Goal: Check status: Check status

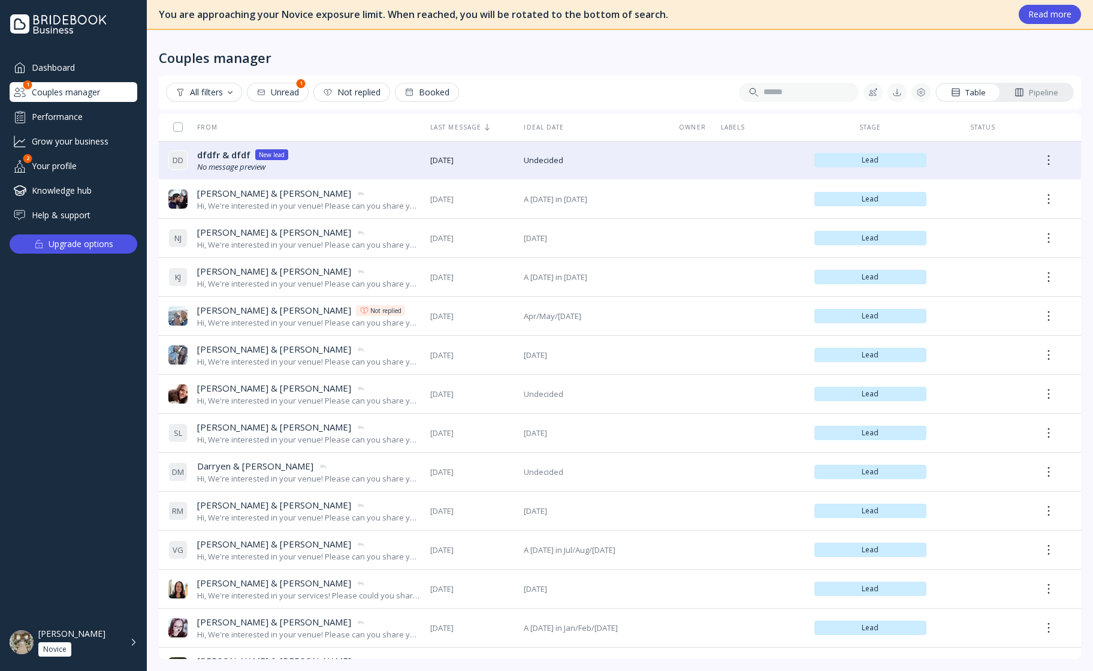
click at [56, 161] on div "Your profile" at bounding box center [74, 166] width 128 height 20
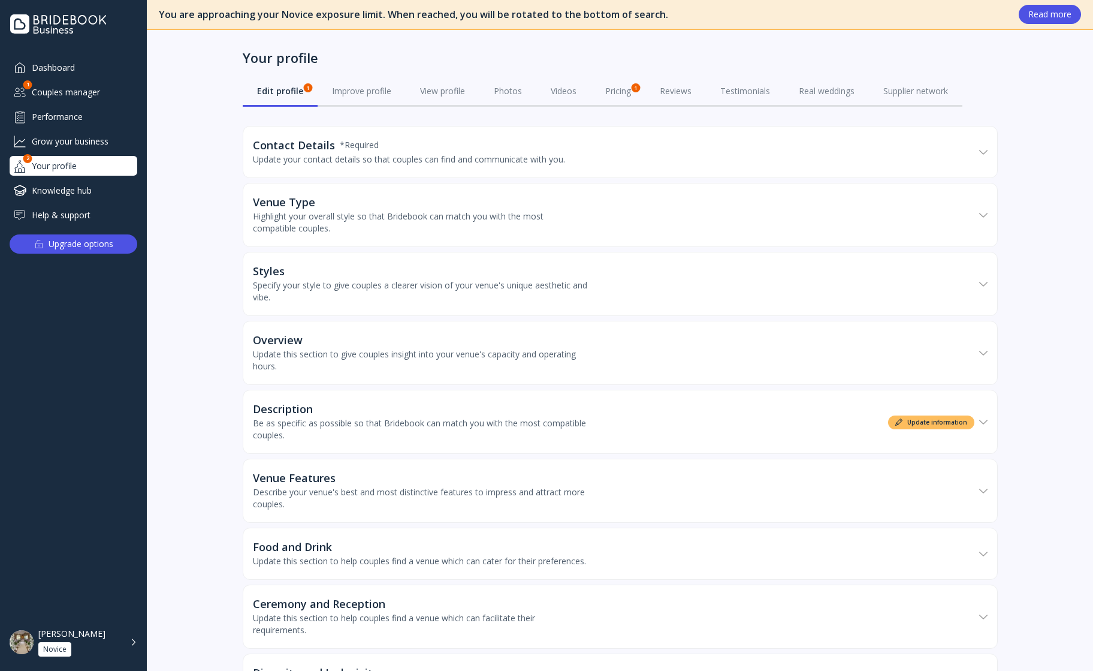
click at [62, 112] on div "Performance" at bounding box center [74, 117] width 128 height 20
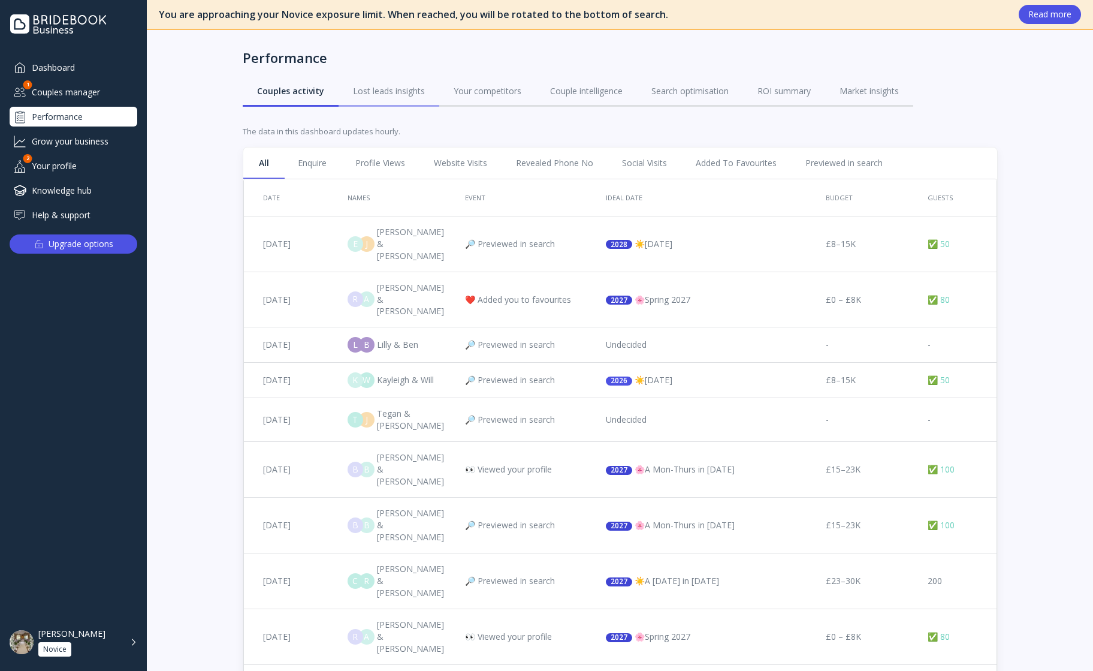
click at [394, 95] on div "Lost leads insights" at bounding box center [389, 91] width 72 height 12
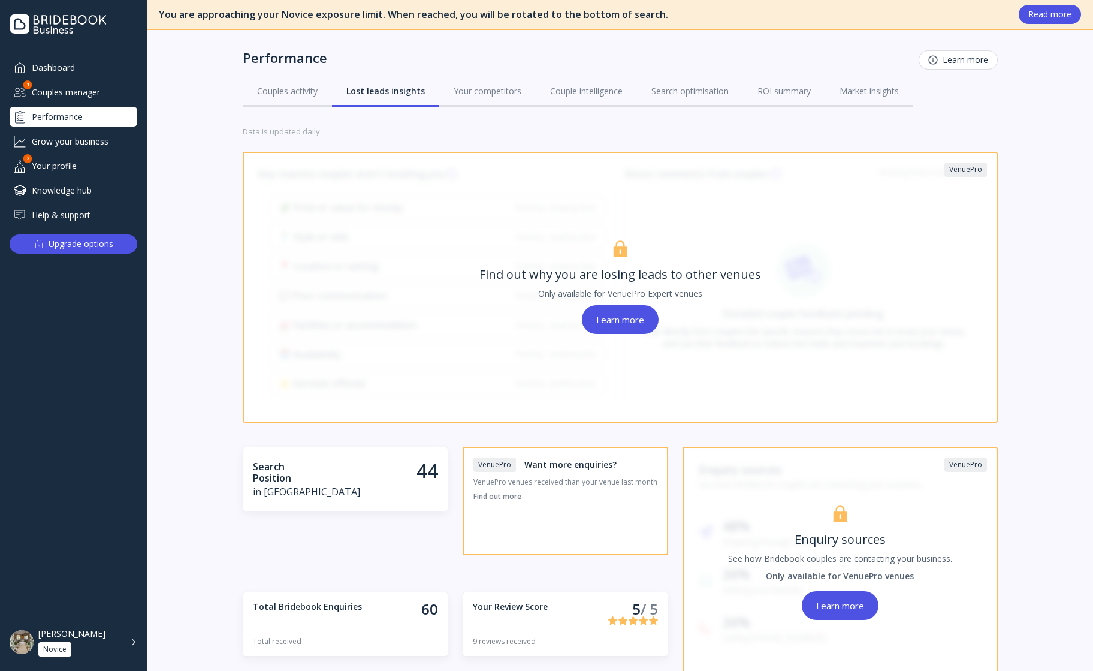
scroll to position [311, 0]
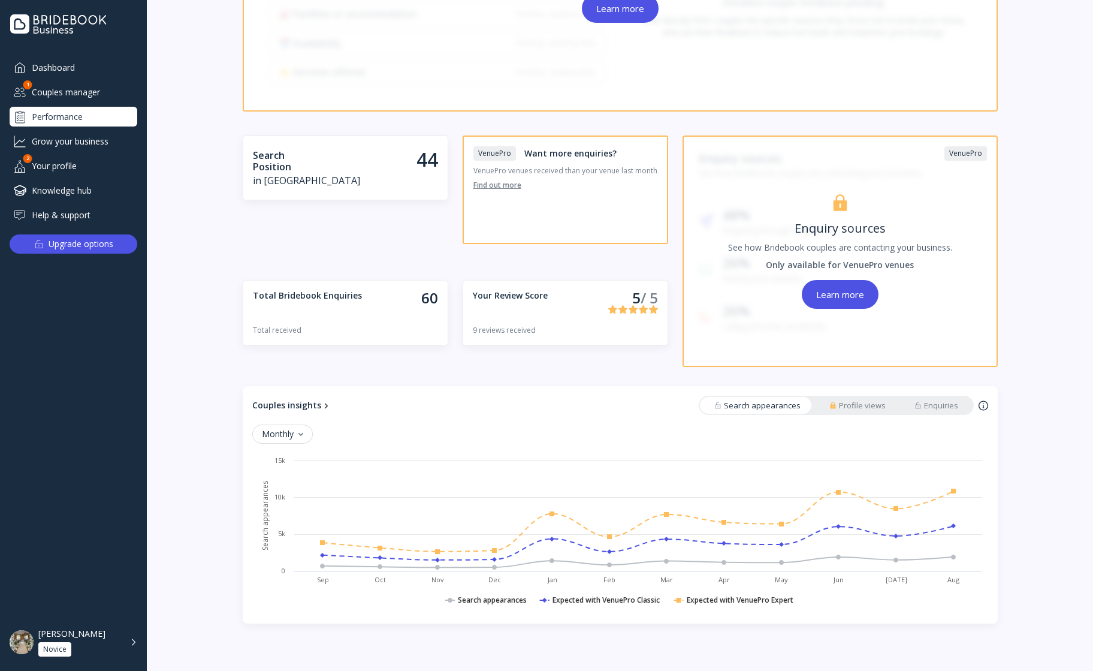
click at [936, 397] on link "Enquiries" at bounding box center [936, 405] width 73 height 17
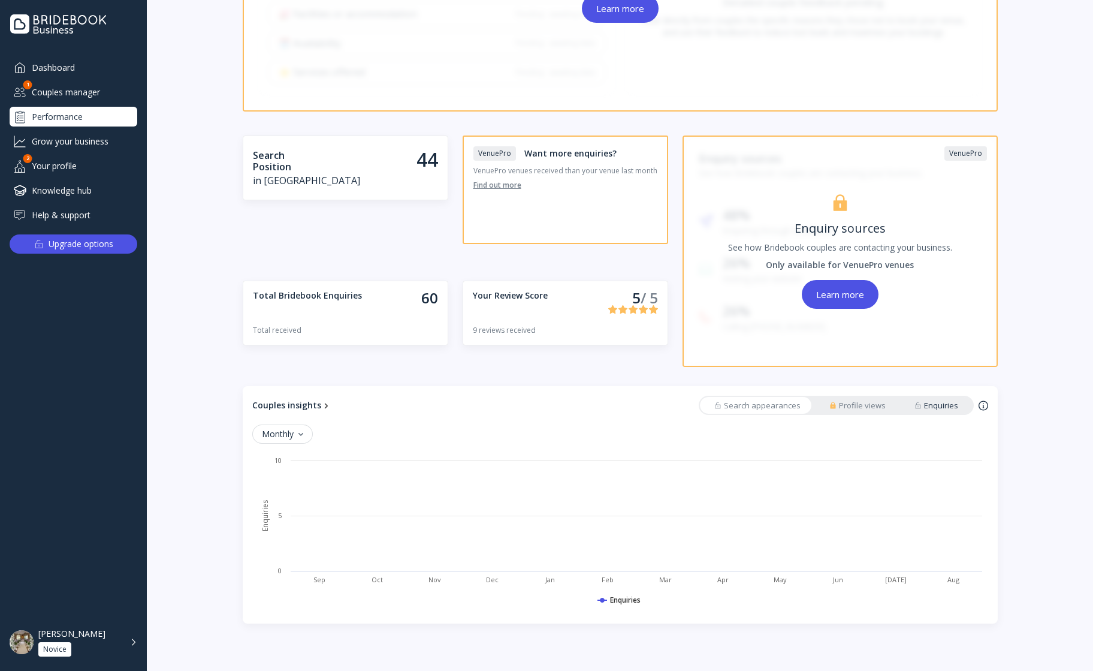
scroll to position [306, 0]
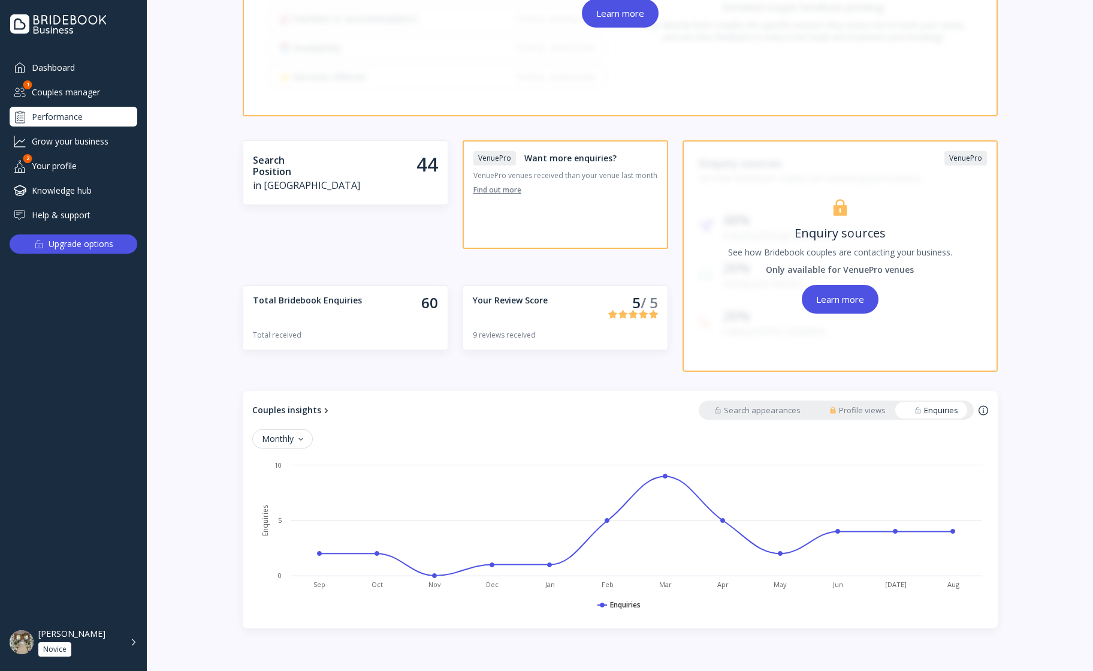
click at [860, 406] on div "Profile views" at bounding box center [857, 410] width 56 height 11
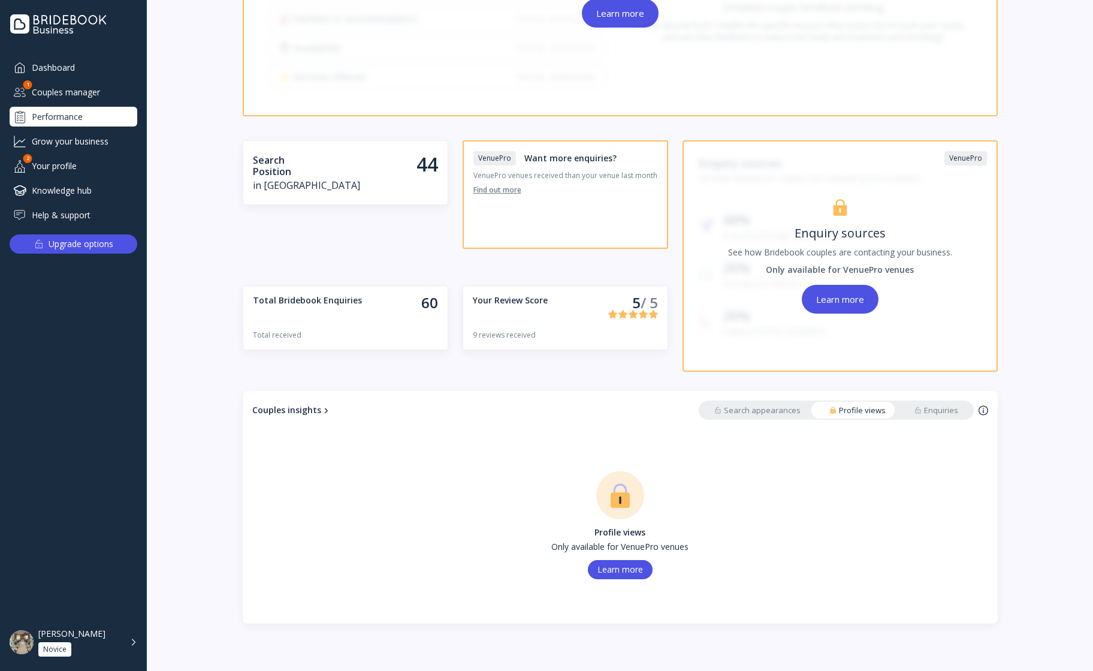
click at [757, 406] on div "Search appearances" at bounding box center [757, 410] width 86 height 11
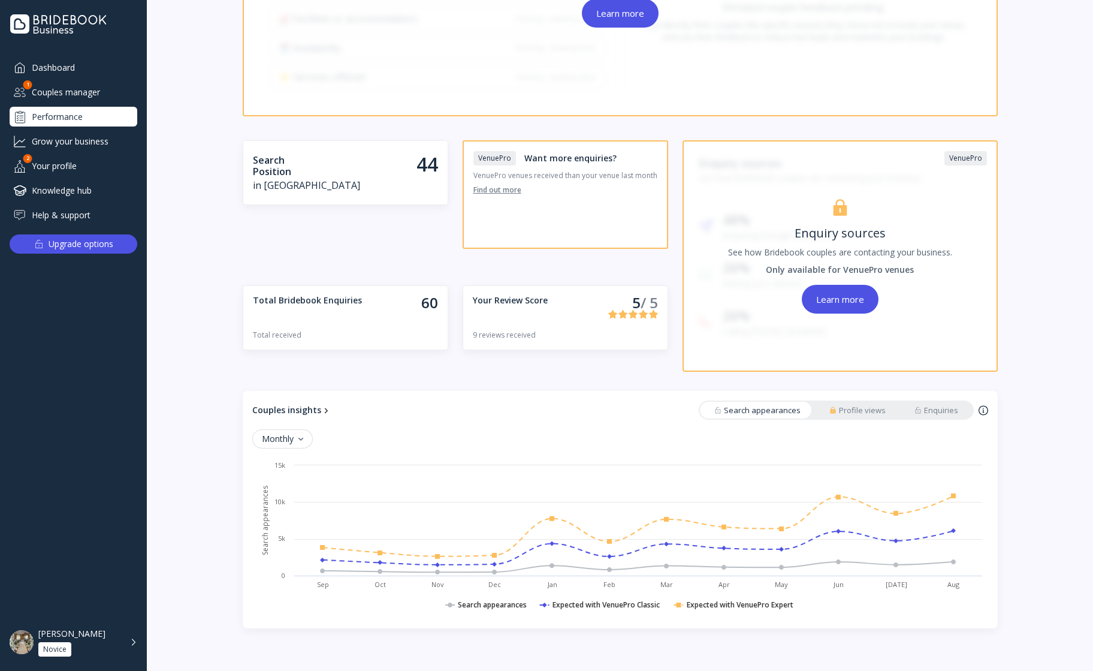
click at [301, 439] on button "Monthly" at bounding box center [282, 438] width 61 height 19
click at [301, 438] on button "Monthly" at bounding box center [282, 438] width 61 height 19
click at [934, 403] on link "Enquiries" at bounding box center [936, 410] width 73 height 17
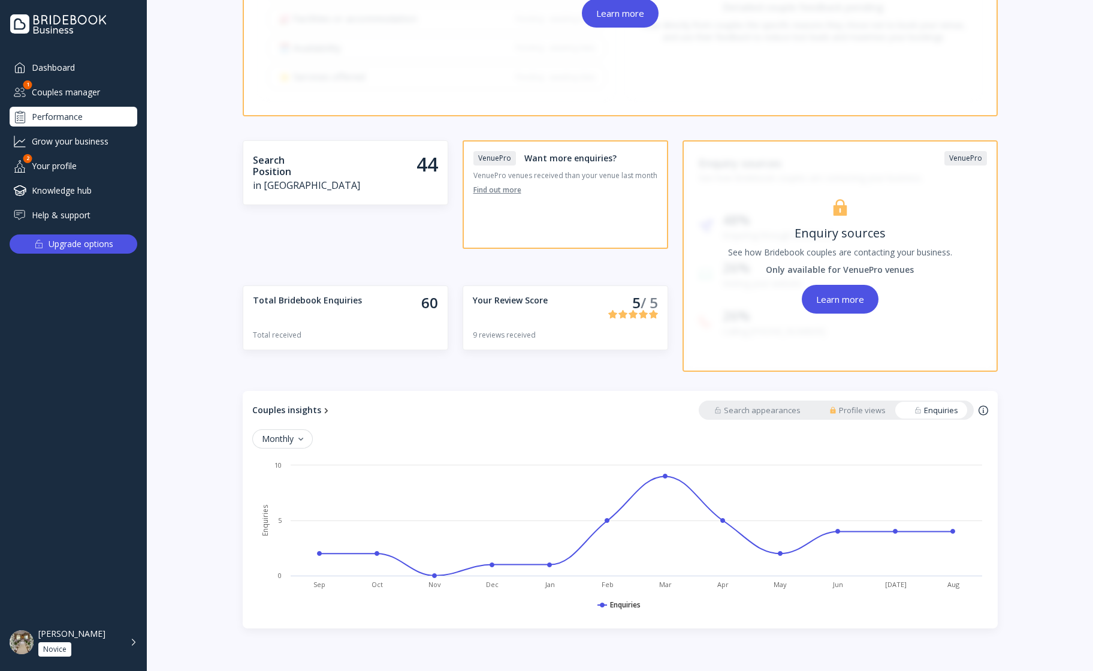
click at [856, 410] on div "Profile views" at bounding box center [857, 410] width 56 height 11
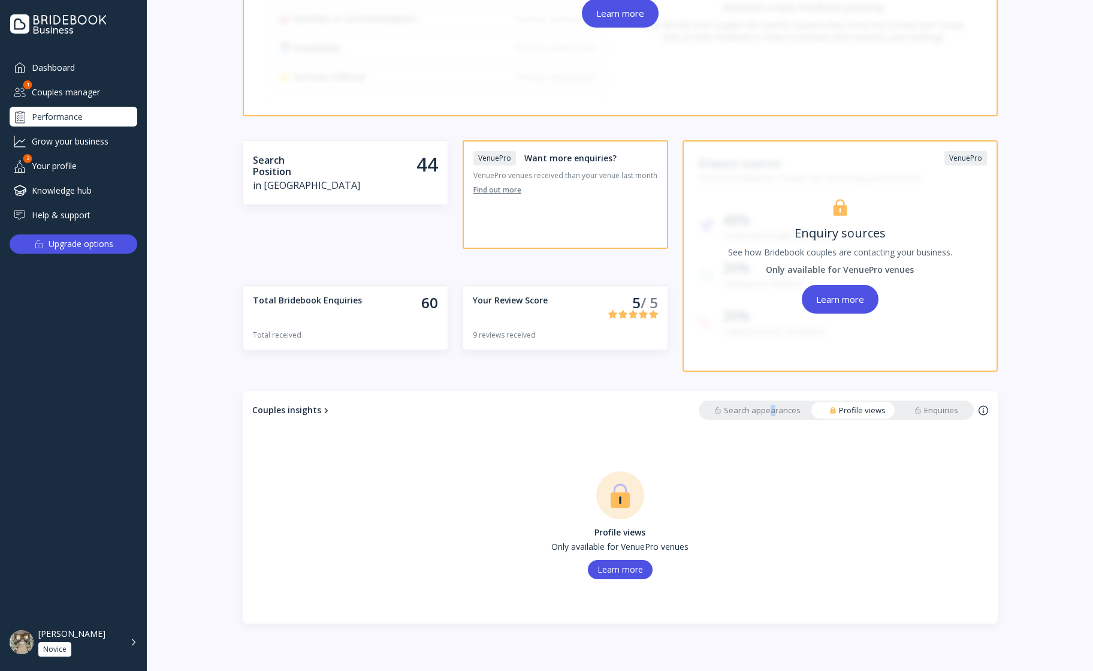
click at [772, 407] on div "Search appearances" at bounding box center [757, 410] width 86 height 11
